Goal: Task Accomplishment & Management: Manage account settings

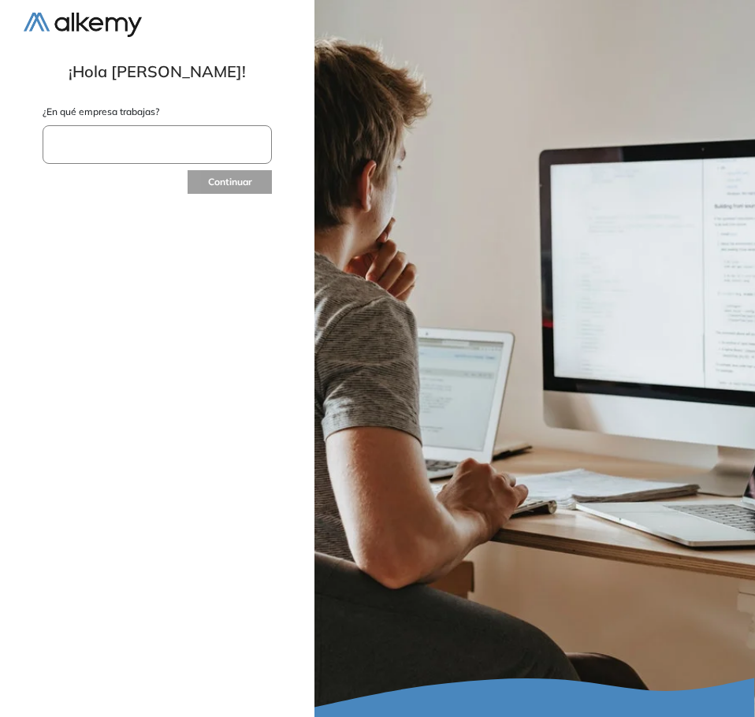
click at [160, 147] on input "text" at bounding box center [157, 144] width 229 height 39
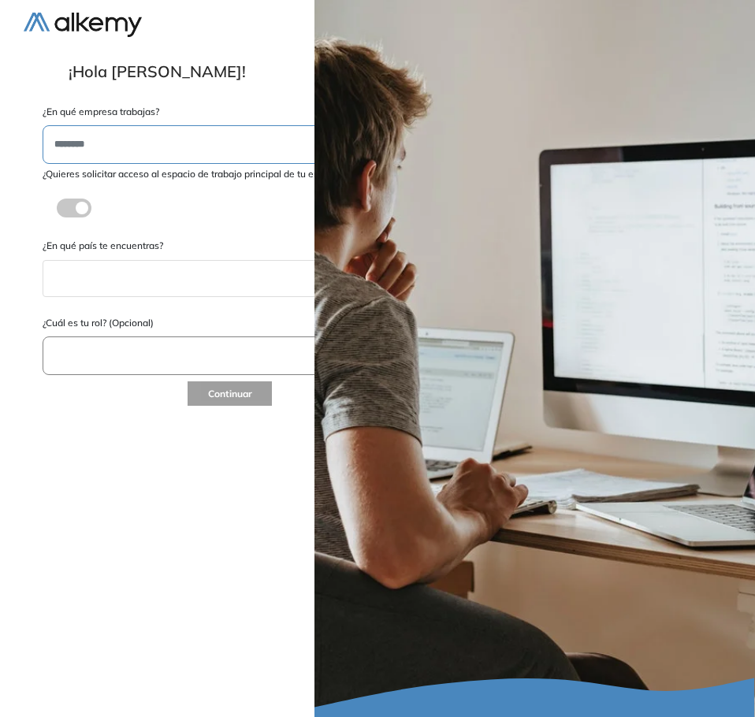
click at [48, 16] on img at bounding box center [83, 25] width 118 height 24
click at [61, 25] on img at bounding box center [83, 25] width 118 height 24
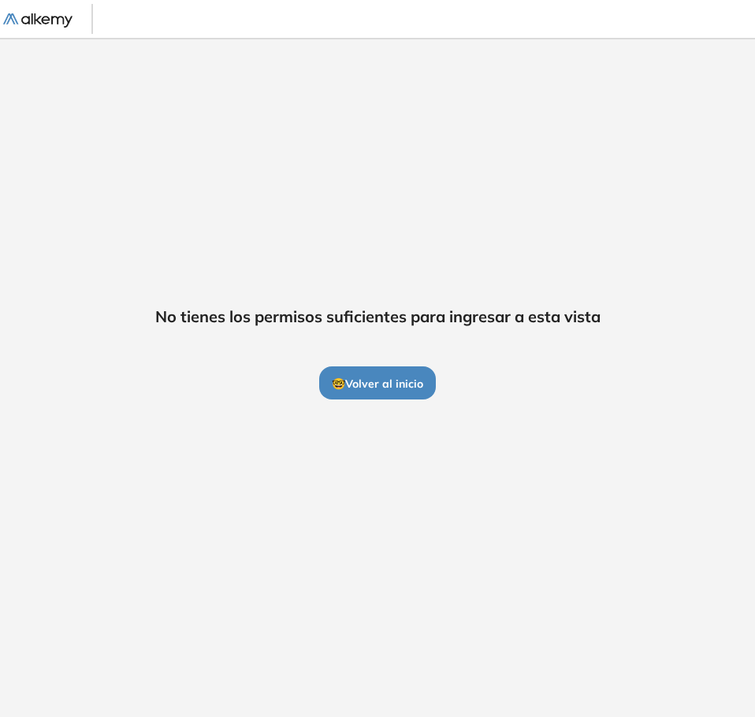
click at [367, 371] on button "🤓 Volver al inicio" at bounding box center [377, 382] width 117 height 33
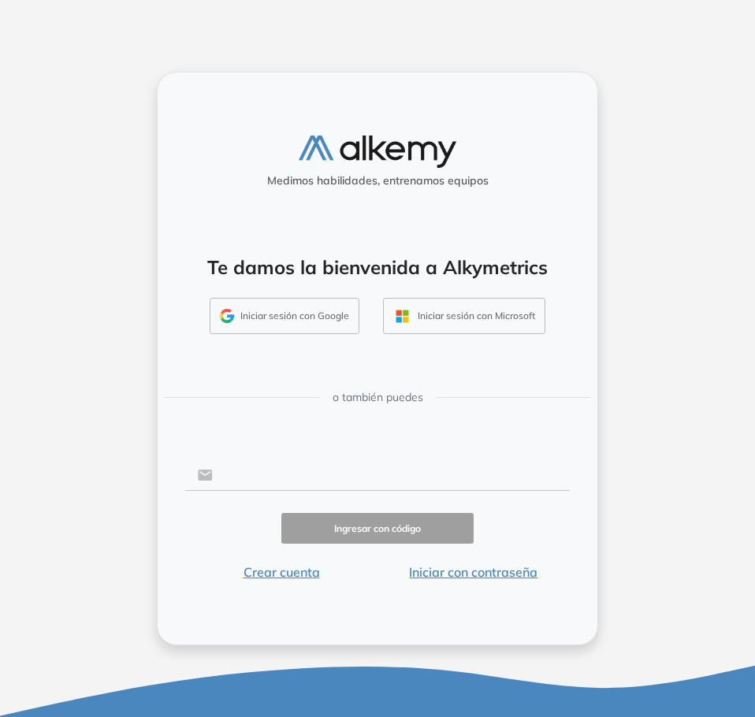
click at [229, 468] on input "text" at bounding box center [391, 475] width 357 height 30
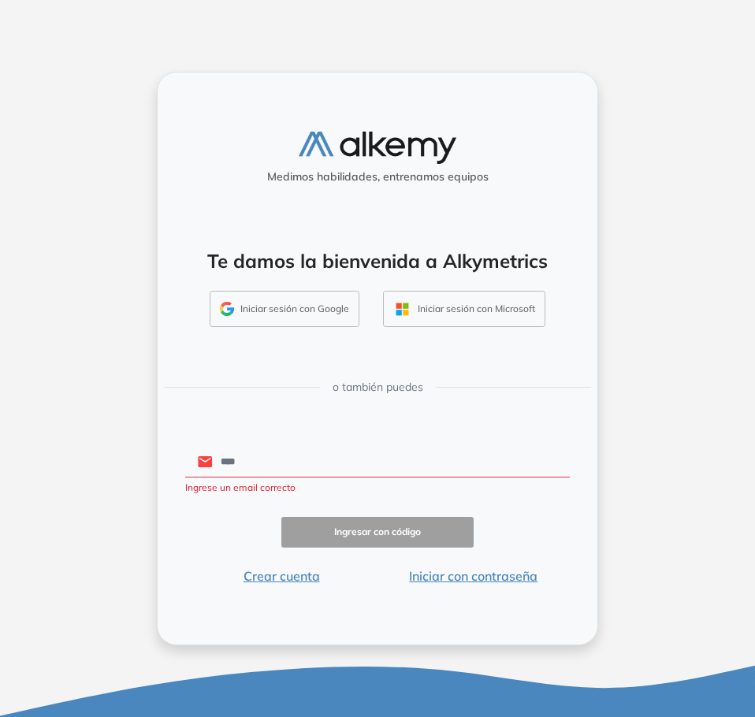
type input "**********"
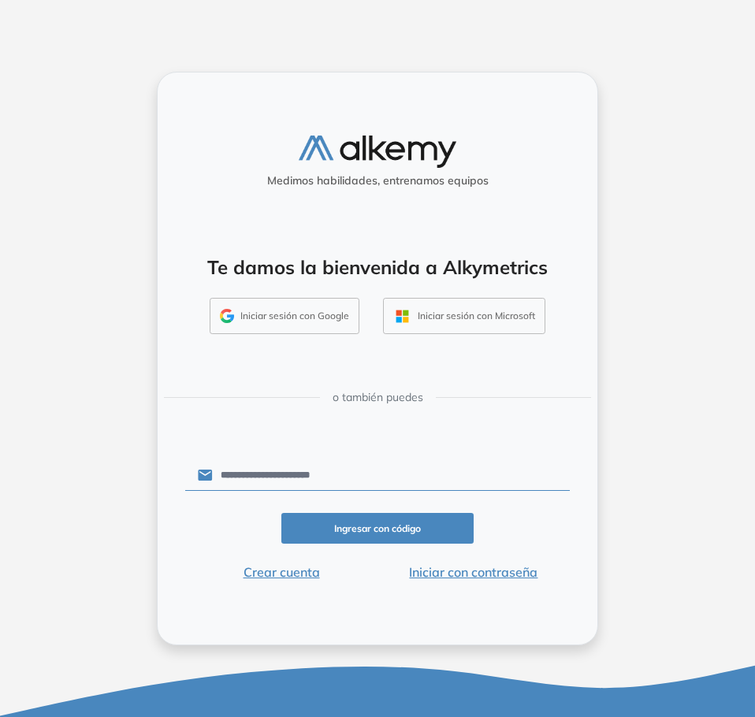
click at [376, 523] on button "Ingresar con código" at bounding box center [377, 528] width 192 height 31
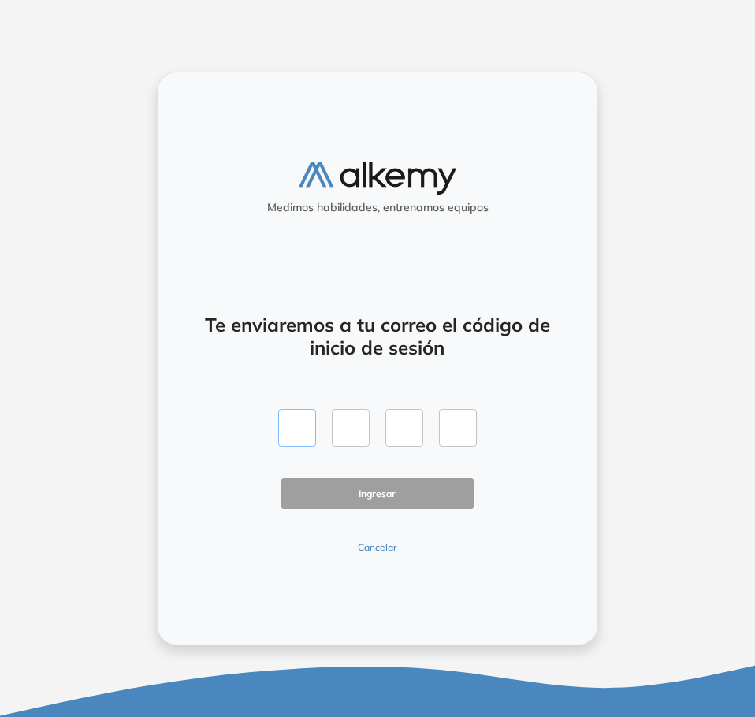
click at [294, 430] on input "text" at bounding box center [297, 428] width 38 height 38
paste input "*"
type input "*"
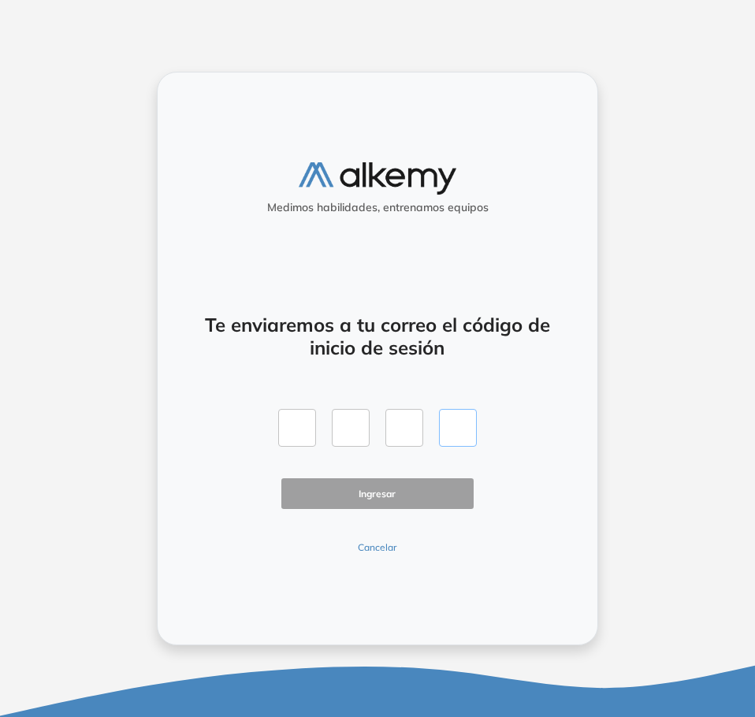
type input "*"
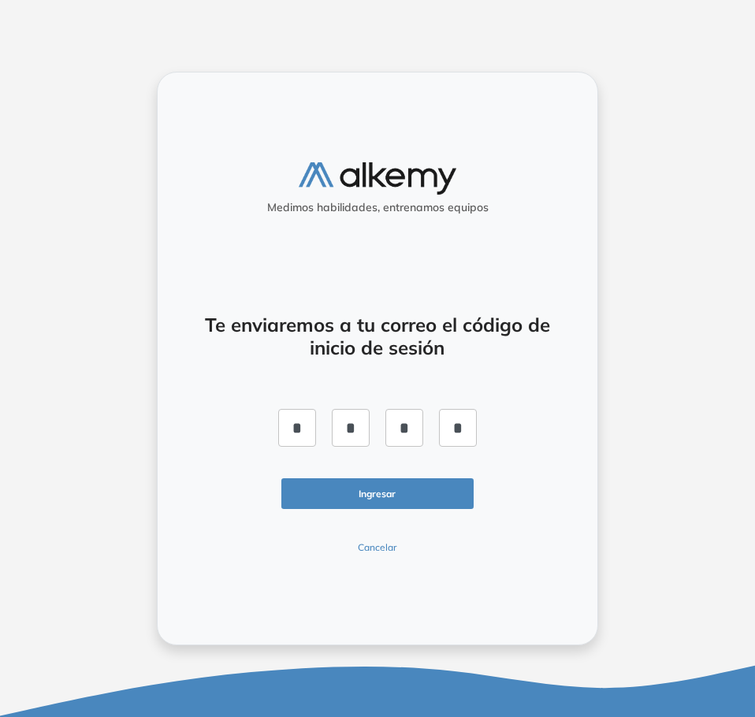
click at [350, 479] on button "Ingresar" at bounding box center [377, 493] width 192 height 31
